Goal: Navigation & Orientation: Find specific page/section

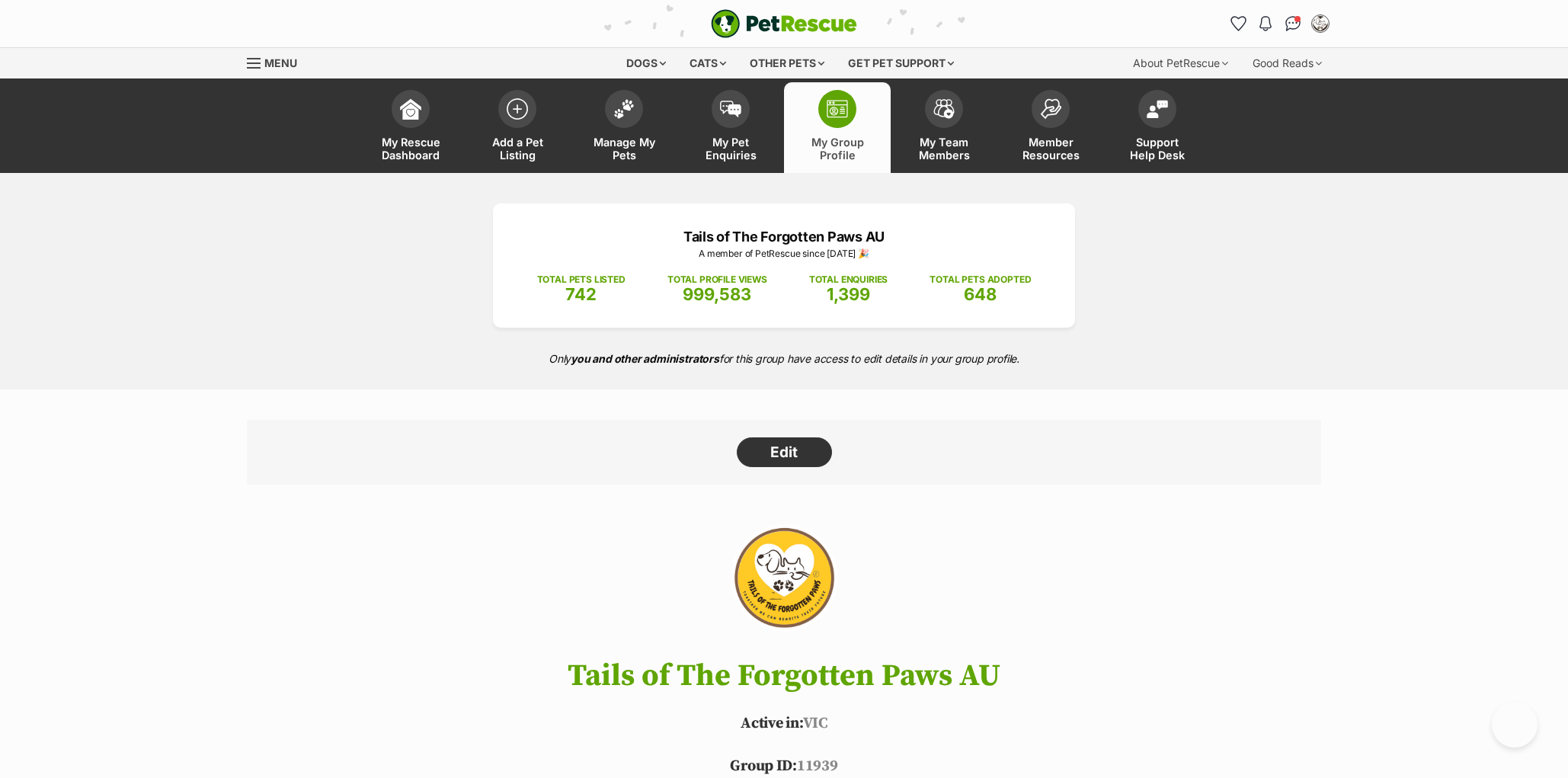
click at [612, 123] on link "Manage My Pets" at bounding box center [624, 128] width 106 height 91
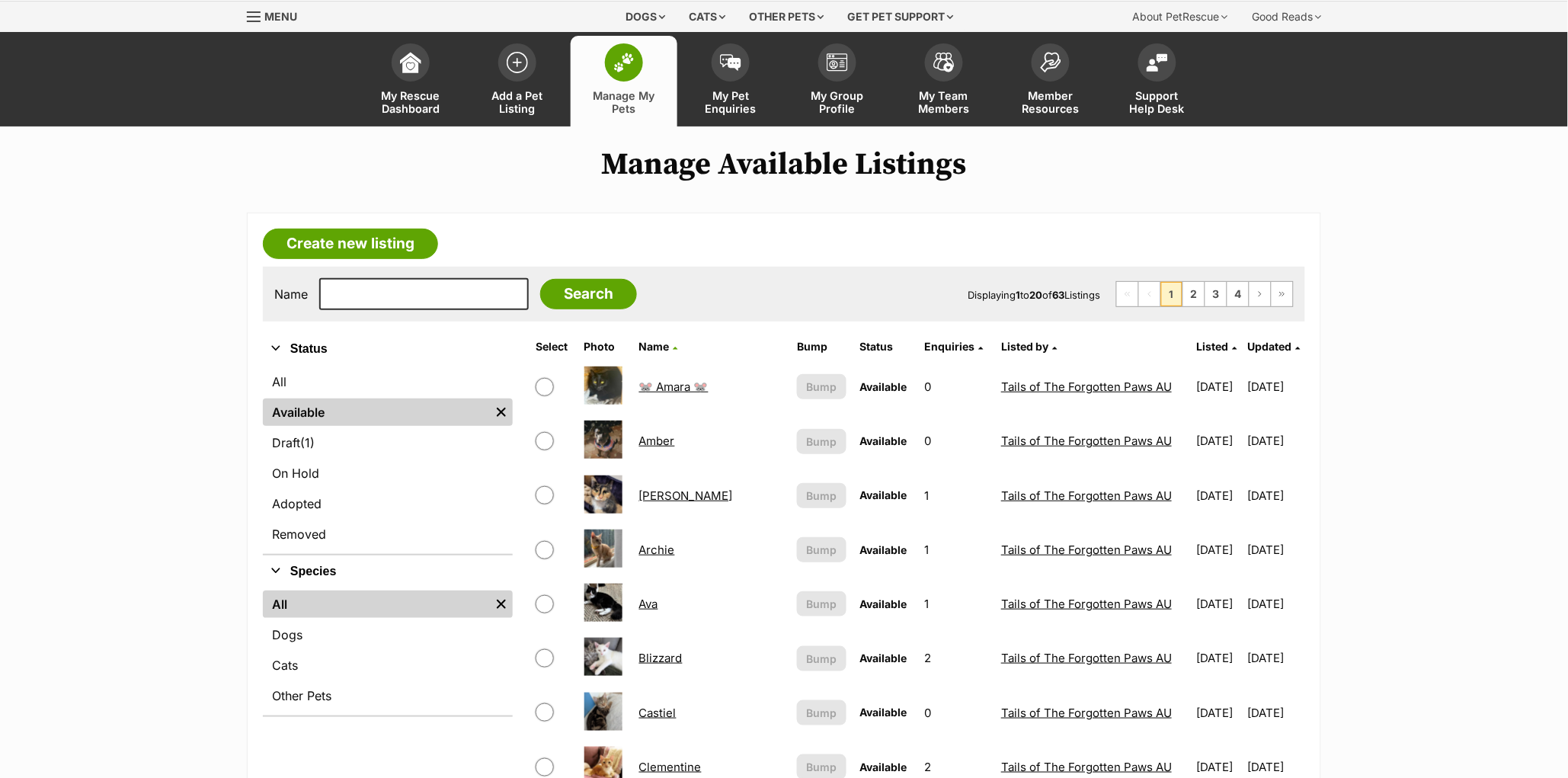
scroll to position [50, 0]
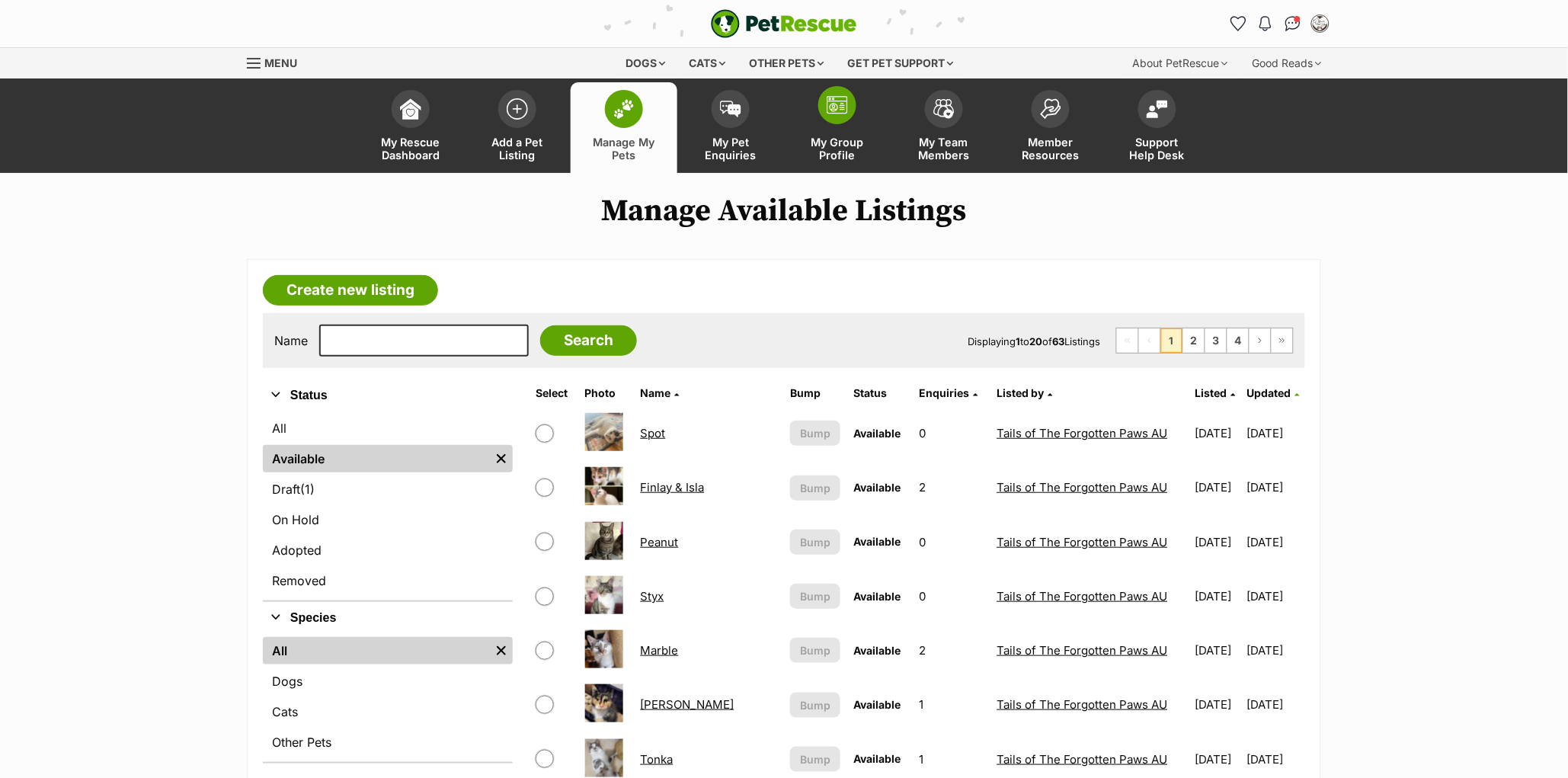
click at [829, 99] on img at bounding box center [837, 105] width 21 height 18
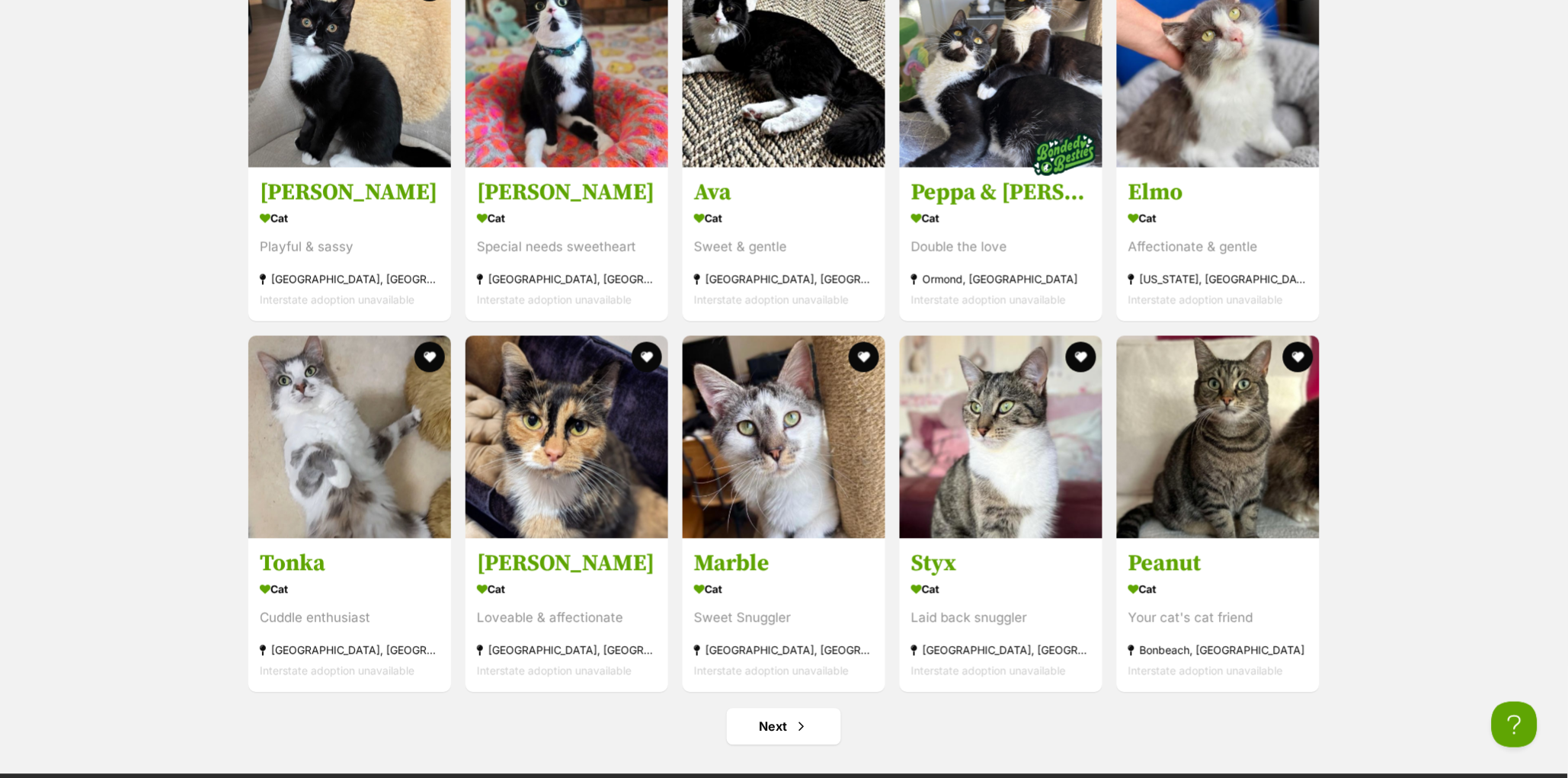
scroll to position [6379, 0]
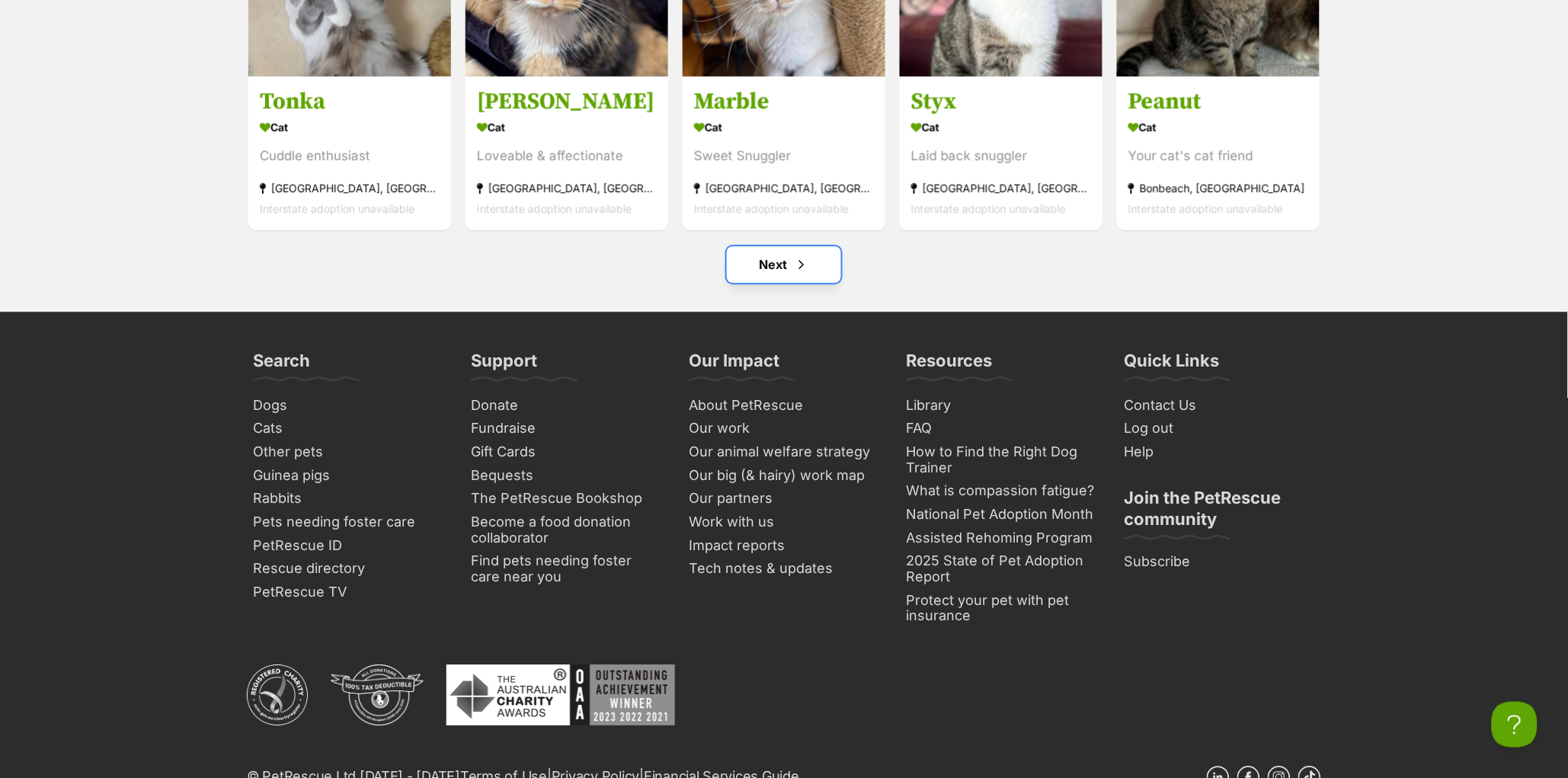
click at [783, 277] on link "Next" at bounding box center [783, 264] width 114 height 37
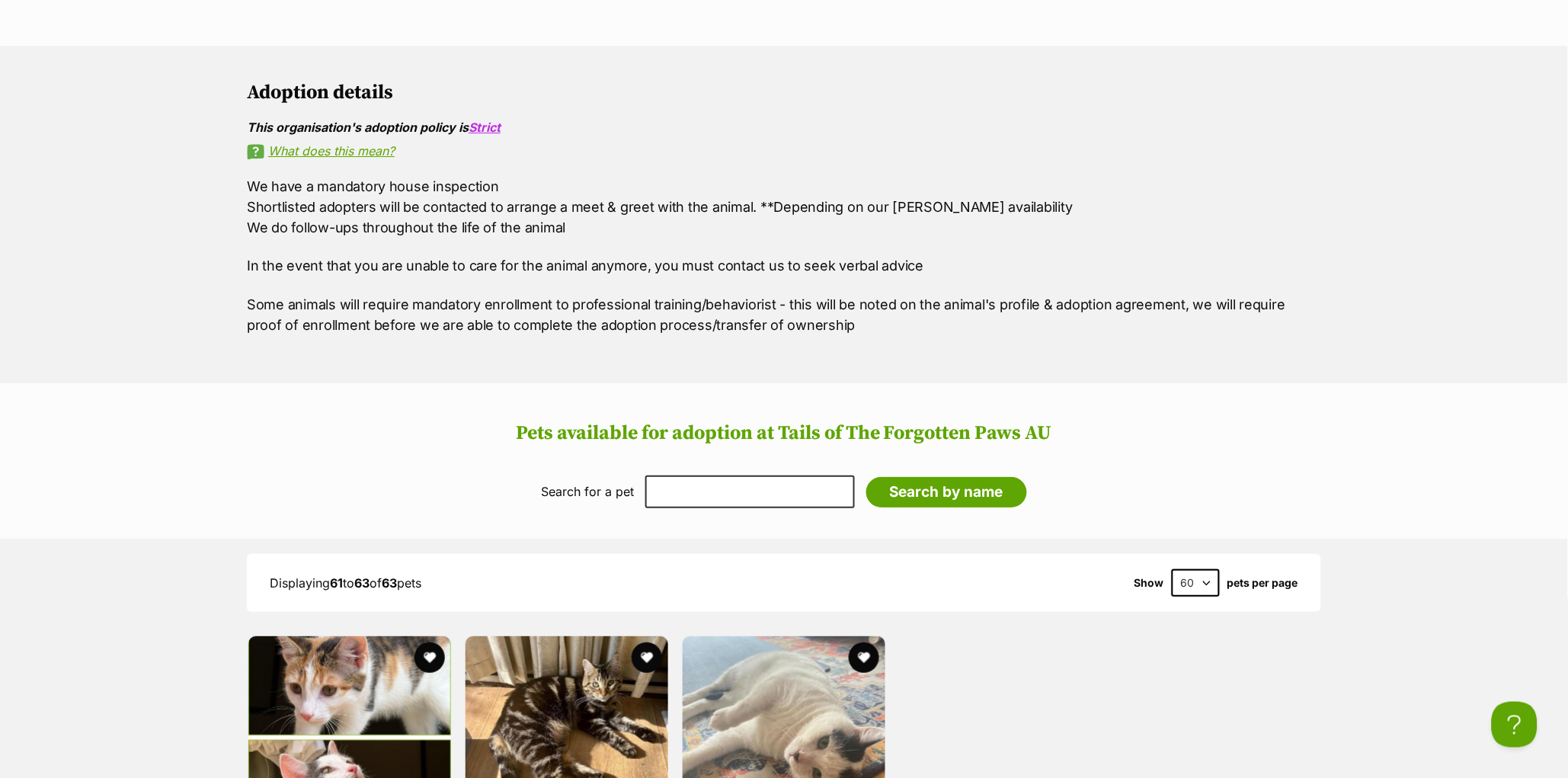
scroll to position [1721, 0]
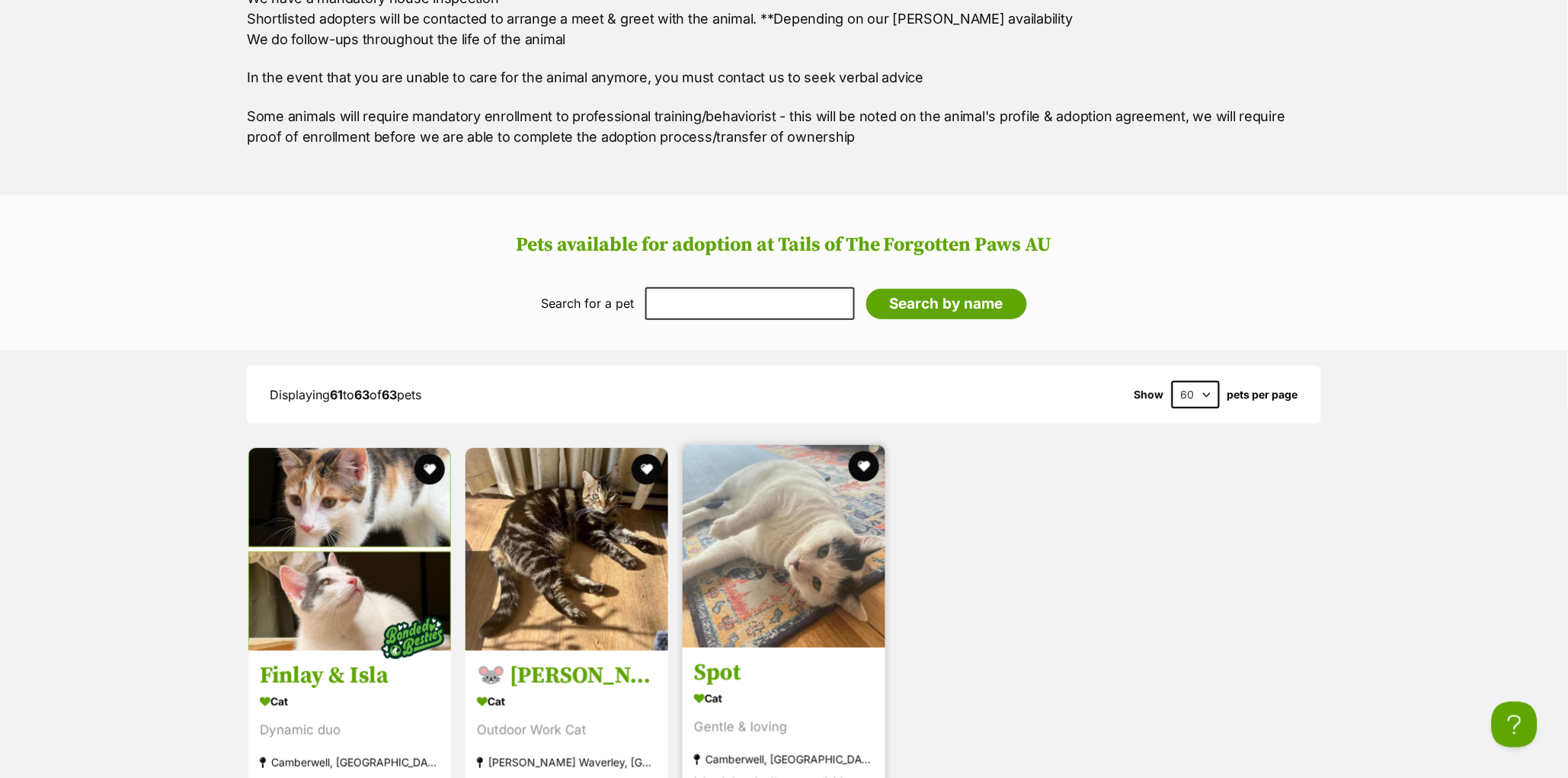
click at [723, 687] on h3 "Spot" at bounding box center [784, 672] width 180 height 29
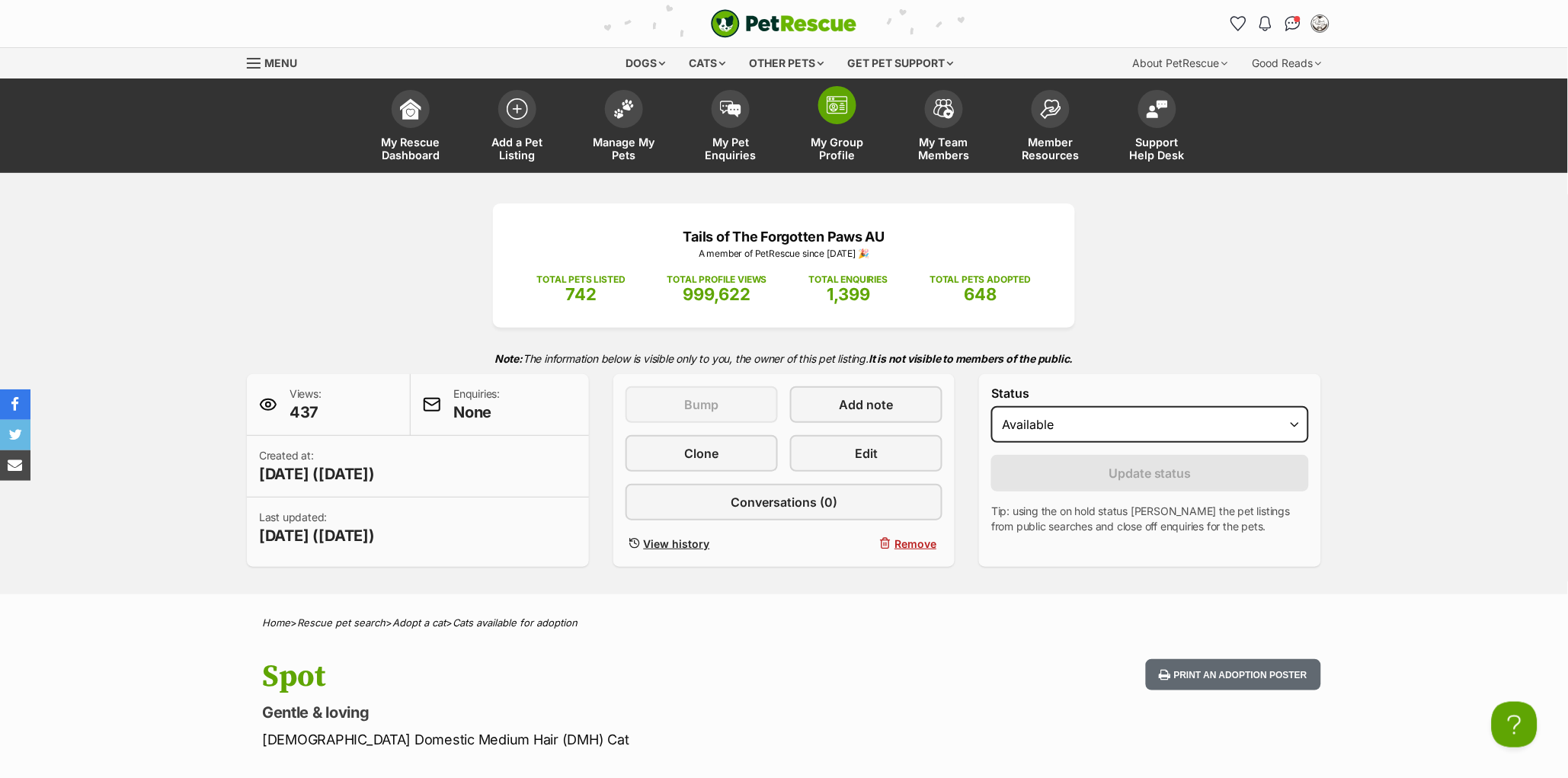
click at [836, 127] on link "My Group Profile" at bounding box center [837, 128] width 106 height 91
